Goal: Information Seeking & Learning: Learn about a topic

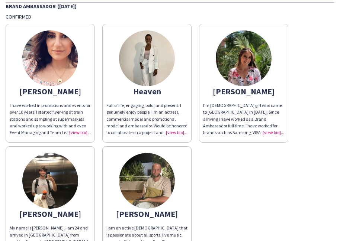
scroll to position [42, 0]
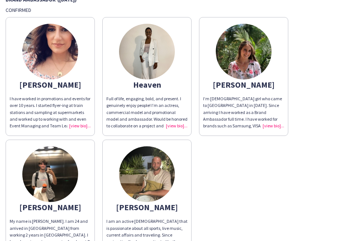
click at [146, 45] on img at bounding box center [147, 52] width 56 height 56
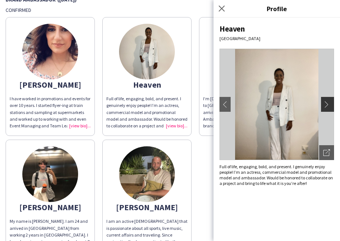
click at [329, 107] on app-icon "chevron-right" at bounding box center [328, 104] width 10 height 7
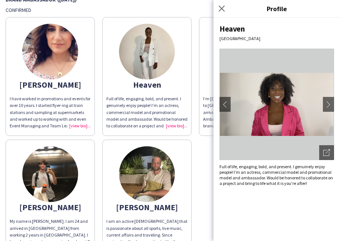
click at [226, 7] on div "Close pop-in" at bounding box center [222, 8] width 19 height 17
click at [219, 9] on icon "Close pop-in" at bounding box center [221, 8] width 7 height 7
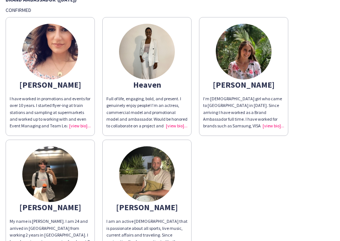
click at [79, 128] on div "I have worked in promotions and events for over 10 years. I started flyer-ing a…" at bounding box center [50, 112] width 81 height 34
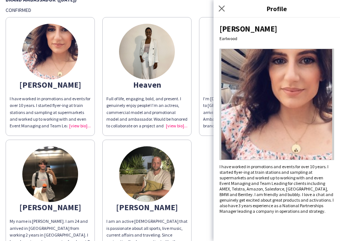
click at [89, 198] on app-share-pages-crew-card "[PERSON_NAME] My name is [PERSON_NAME]. I am 24 and arrived in [GEOGRAPHIC_DATA…" at bounding box center [50, 199] width 89 height 119
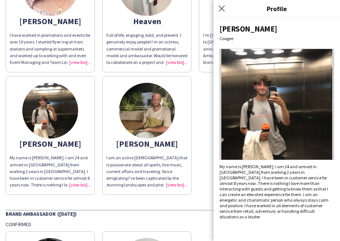
scroll to position [121, 0]
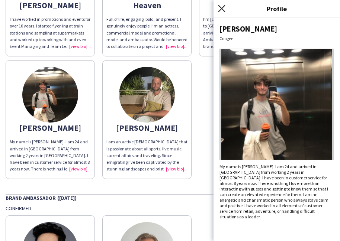
click at [220, 7] on icon "Close pop-in" at bounding box center [221, 8] width 7 height 7
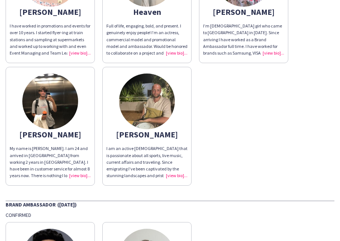
scroll to position [108, 0]
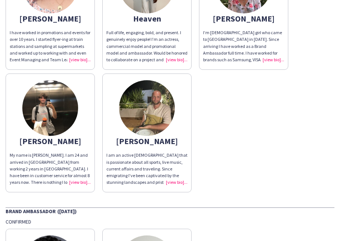
click at [137, 110] on img at bounding box center [147, 108] width 56 height 56
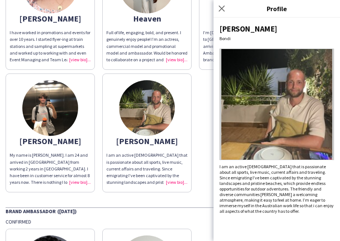
click at [216, 11] on div "Close pop-in" at bounding box center [222, 8] width 19 height 17
click at [225, 6] on icon "Close pop-in" at bounding box center [221, 8] width 7 height 7
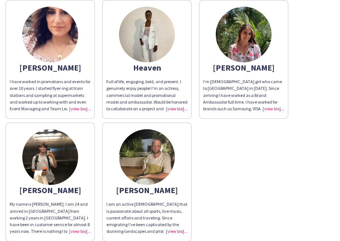
scroll to position [68, 0]
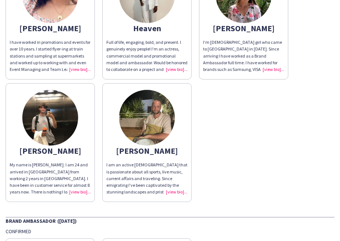
click at [228, 103] on div "[PERSON_NAME] have worked in promotions and events for over 10 years. I started…" at bounding box center [170, 79] width 328 height 245
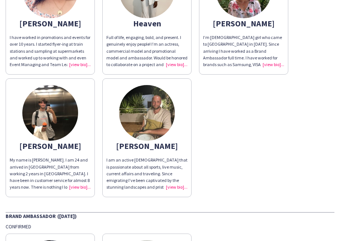
scroll to position [119, 0]
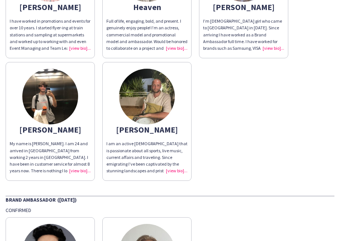
click at [45, 108] on img at bounding box center [50, 97] width 56 height 56
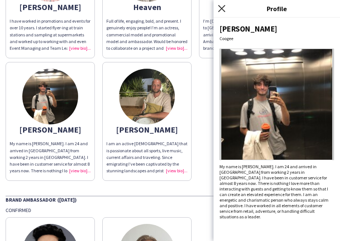
click at [224, 5] on app-icon "Close pop-in" at bounding box center [221, 8] width 11 height 11
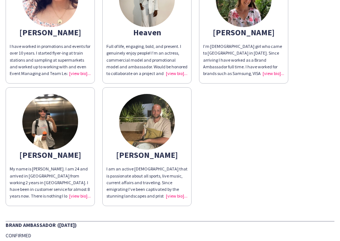
scroll to position [52, 0]
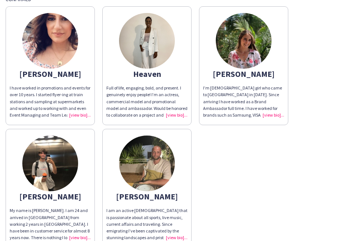
click at [274, 114] on div "I’m [DEMOGRAPHIC_DATA] girl who came to [GEOGRAPHIC_DATA] in [DATE]. Since arri…" at bounding box center [243, 102] width 81 height 34
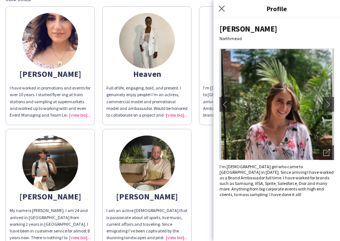
click at [274, 114] on img at bounding box center [276, 104] width 114 height 111
click at [327, 104] on app-icon "chevron-right" at bounding box center [328, 104] width 10 height 7
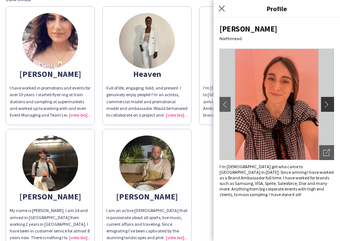
click at [327, 104] on app-icon "chevron-right" at bounding box center [328, 104] width 10 height 7
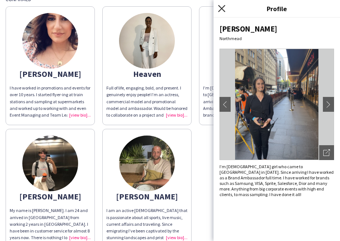
click at [221, 7] on icon at bounding box center [221, 8] width 7 height 7
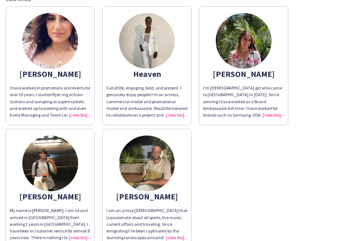
click at [60, 47] on img at bounding box center [50, 41] width 56 height 56
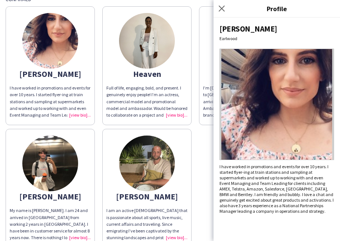
click at [307, 113] on img at bounding box center [276, 104] width 114 height 111
click at [220, 11] on icon "Close pop-in" at bounding box center [221, 8] width 7 height 7
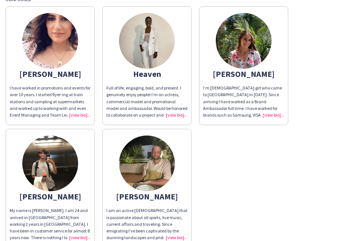
click at [144, 53] on img at bounding box center [147, 41] width 56 height 56
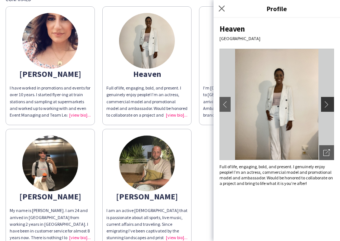
click at [328, 107] on app-icon "chevron-right" at bounding box center [328, 104] width 10 height 7
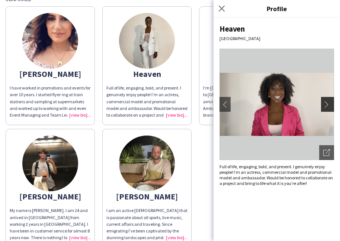
click at [328, 107] on app-icon "chevron-right" at bounding box center [328, 104] width 10 height 7
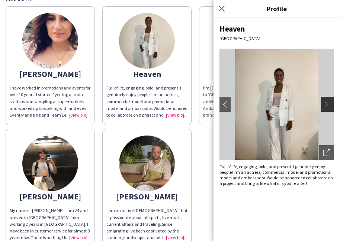
click at [328, 107] on app-icon "chevron-right" at bounding box center [328, 104] width 10 height 7
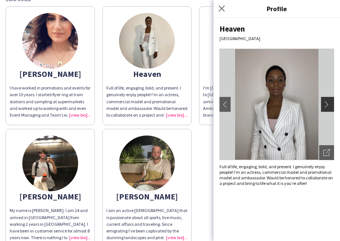
click at [328, 107] on app-icon "chevron-right" at bounding box center [328, 104] width 10 height 7
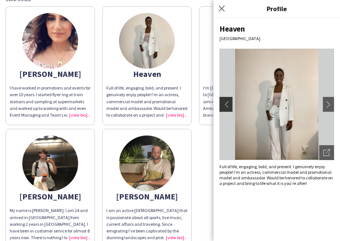
click at [224, 106] on app-icon "chevron-left" at bounding box center [225, 104] width 10 height 7
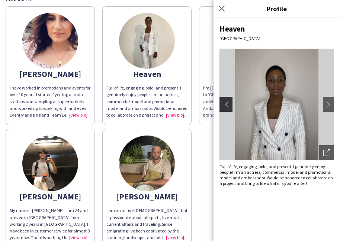
click at [224, 106] on app-icon "chevron-left" at bounding box center [225, 104] width 10 height 7
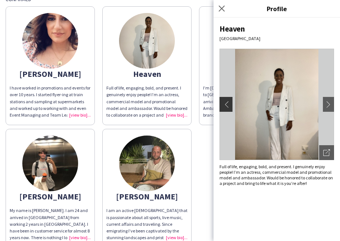
click at [224, 105] on app-icon "chevron-left" at bounding box center [225, 104] width 10 height 7
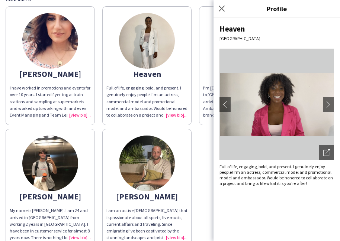
click at [169, 165] on img at bounding box center [147, 164] width 56 height 56
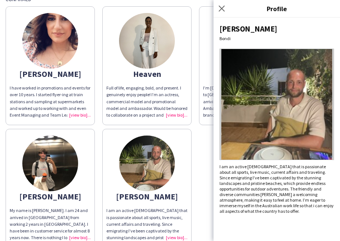
click at [307, 126] on img at bounding box center [276, 104] width 114 height 111
click at [45, 160] on img at bounding box center [50, 164] width 56 height 56
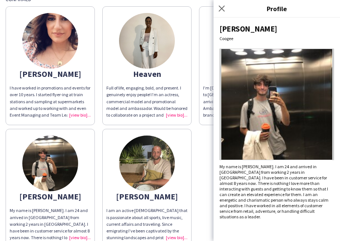
click at [224, 104] on img at bounding box center [276, 104] width 114 height 111
click at [223, 10] on icon at bounding box center [221, 8] width 7 height 7
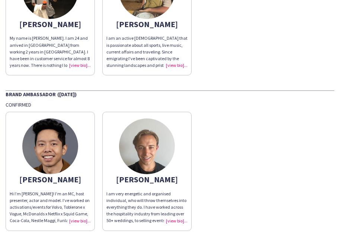
scroll to position [230, 0]
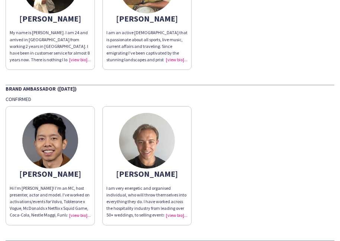
click at [147, 140] on img at bounding box center [147, 141] width 56 height 56
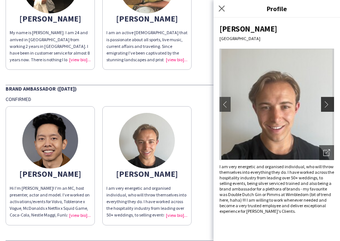
click at [322, 103] on button "chevron-right" at bounding box center [328, 104] width 15 height 15
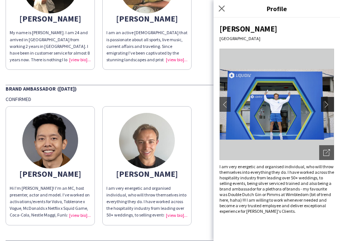
click at [332, 106] on app-icon "chevron-right" at bounding box center [328, 104] width 10 height 7
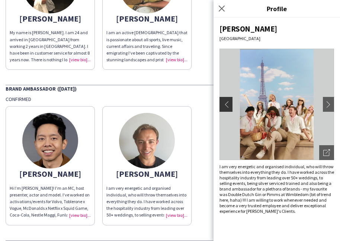
click at [226, 107] on app-icon "chevron-left" at bounding box center [225, 104] width 10 height 7
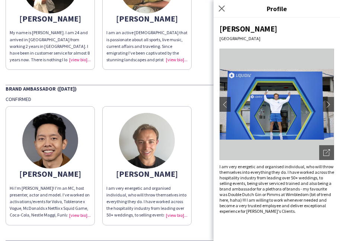
click at [59, 147] on img at bounding box center [50, 141] width 56 height 56
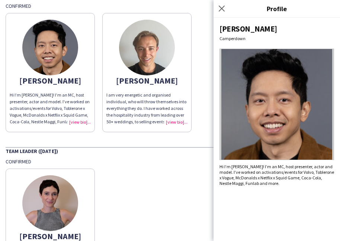
scroll to position [327, 0]
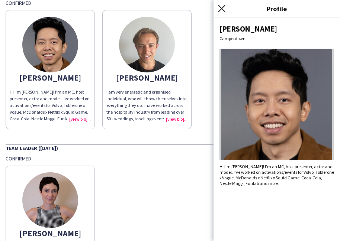
click at [222, 9] on icon at bounding box center [221, 8] width 7 height 7
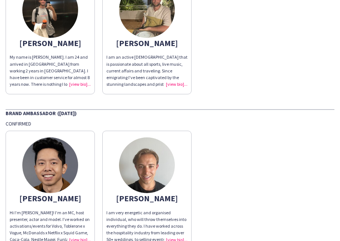
scroll to position [205, 0]
